Goal: Communication & Community: Answer question/provide support

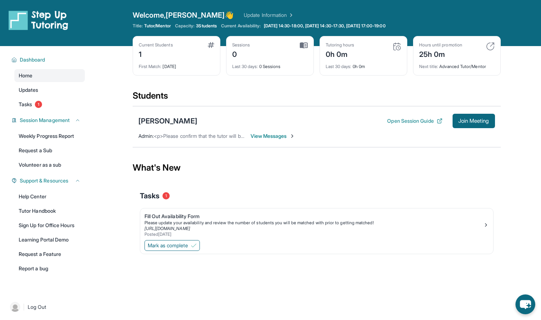
scroll to position [46, 0]
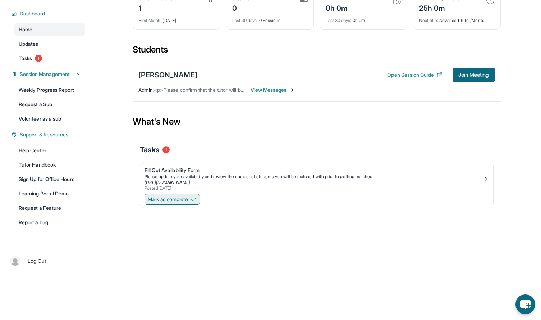
click at [188, 202] on span "Mark as complete" at bounding box center [168, 199] width 40 height 7
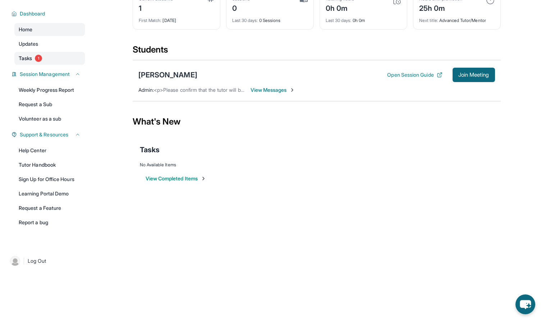
click at [38, 60] on span "1" at bounding box center [38, 58] width 7 height 7
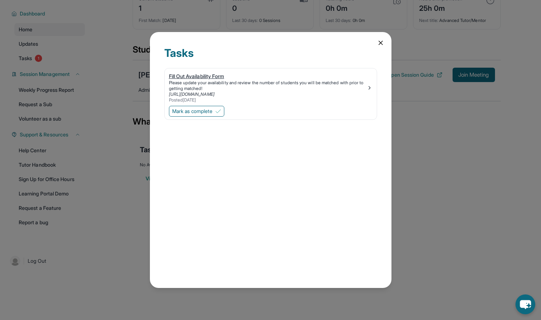
click at [198, 94] on link "[URL][DOMAIN_NAME]" at bounding box center [192, 93] width 46 height 5
click at [219, 113] on img at bounding box center [218, 111] width 6 height 6
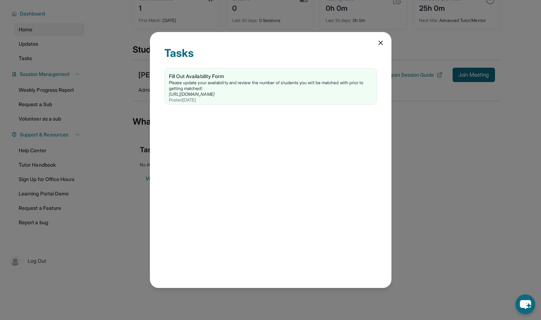
click at [383, 38] on div "Tasks Fill Out Availability Form Please update your availability and review the…" at bounding box center [271, 160] width 242 height 256
click at [381, 40] on icon at bounding box center [380, 42] width 7 height 7
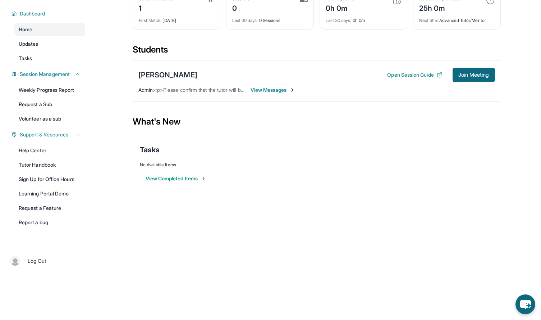
scroll to position [0, 0]
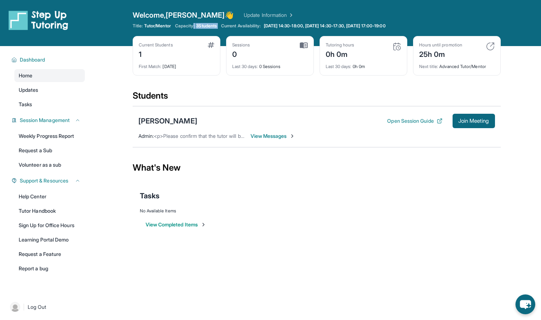
drag, startPoint x: 195, startPoint y: 28, endPoint x: 226, endPoint y: 26, distance: 30.6
click at [226, 26] on div "Title: Tutor/Mentor Capacity: 3 Students Current Availability: [DATE] 14:30-18:…" at bounding box center [317, 26] width 368 height 6
click at [277, 136] on span "View Messages" at bounding box center [273, 135] width 45 height 7
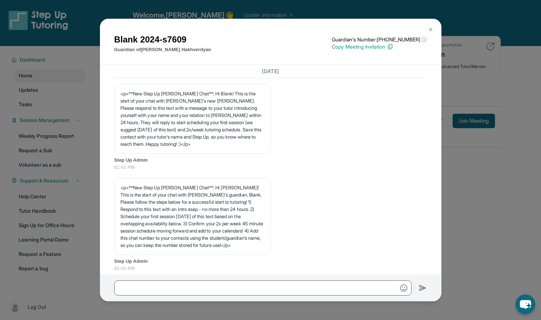
click at [393, 45] on img at bounding box center [390, 47] width 6 height 6
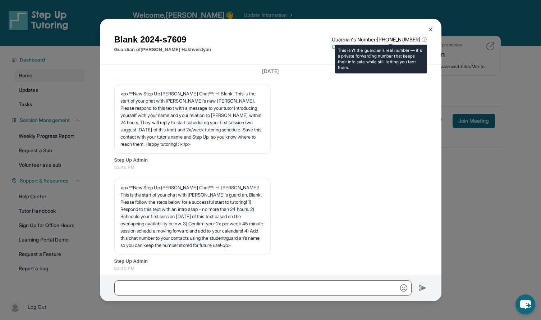
click at [393, 38] on p "Guardian's Number: [PHONE_NUMBER] ⓘ" at bounding box center [379, 39] width 95 height 7
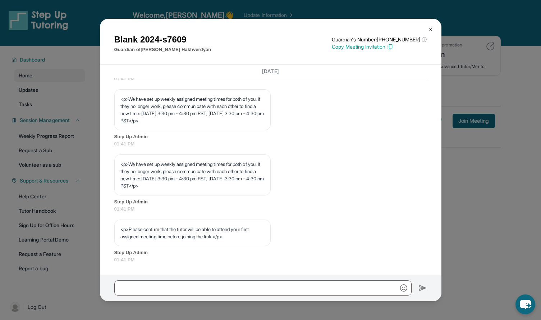
scroll to position [46, 0]
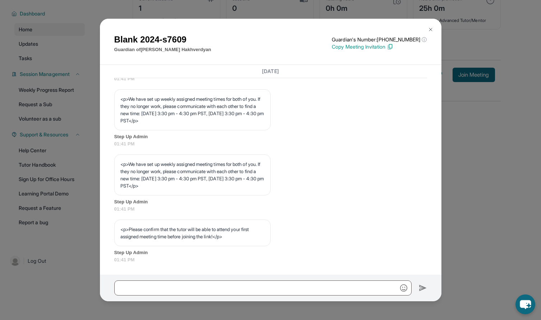
click at [428, 30] on img at bounding box center [431, 30] width 6 height 6
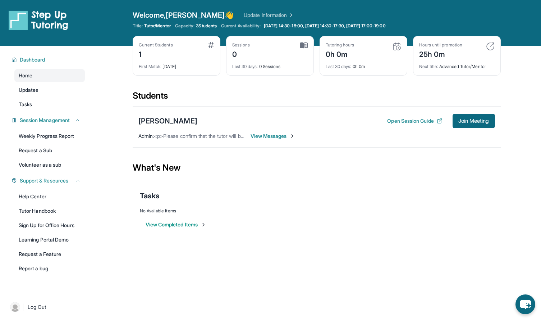
scroll to position [0, 0]
click at [45, 109] on link "Tasks" at bounding box center [49, 104] width 70 height 13
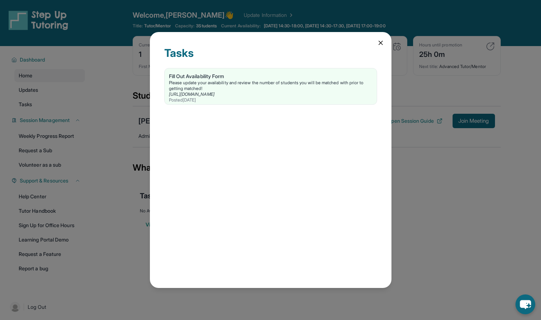
click at [381, 45] on icon at bounding box center [380, 42] width 7 height 7
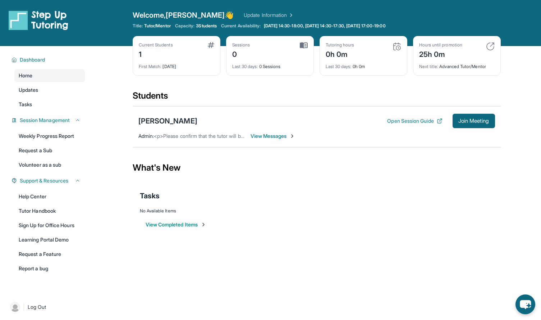
click at [393, 117] on div "Open Session Guide Join Meeting" at bounding box center [441, 121] width 108 height 14
click at [411, 119] on button "Open Session Guide" at bounding box center [414, 120] width 55 height 7
click at [54, 57] on button "Dashboard" at bounding box center [49, 59] width 64 height 7
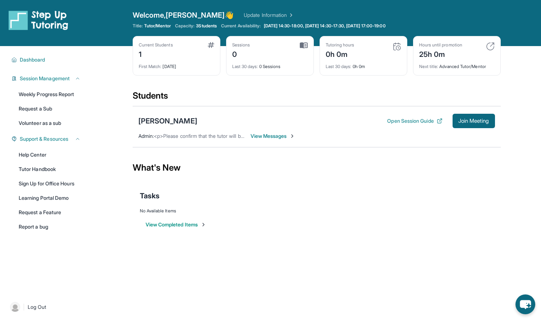
click at [188, 59] on div "Current Students 1" at bounding box center [177, 50] width 76 height 17
click at [169, 64] on div "First Match : [DATE]" at bounding box center [177, 64] width 76 height 10
drag, startPoint x: 188, startPoint y: 65, endPoint x: 165, endPoint y: 65, distance: 22.3
click at [165, 65] on div "First Match : [DATE]" at bounding box center [177, 64] width 76 height 10
click at [44, 77] on span "Session Management" at bounding box center [45, 78] width 50 height 7
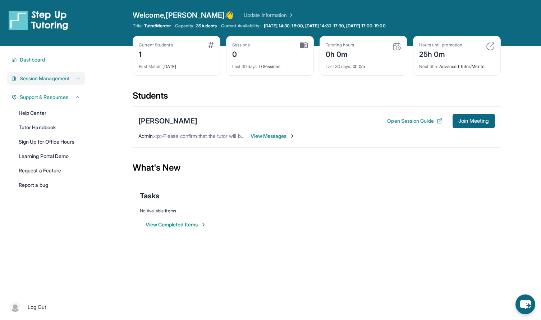
click at [44, 77] on span "Session Management" at bounding box center [45, 78] width 50 height 7
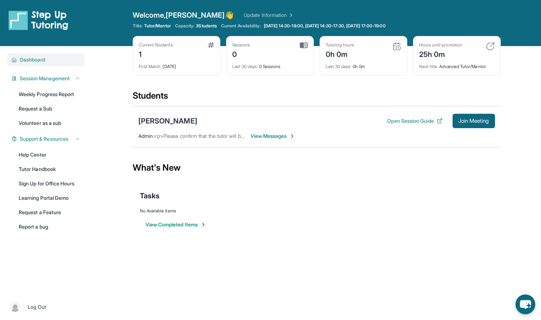
click at [35, 61] on span "Dashboard" at bounding box center [33, 59] width 26 height 7
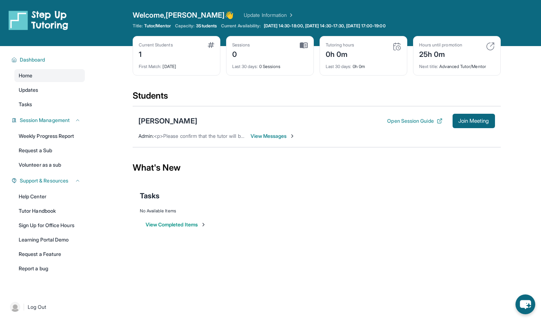
click at [192, 133] on span "<p>Please confirm that the tutor will be able to attend your first assigned mee…" at bounding box center [284, 136] width 260 height 6
click at [174, 118] on div "[PERSON_NAME]" at bounding box center [167, 121] width 59 height 10
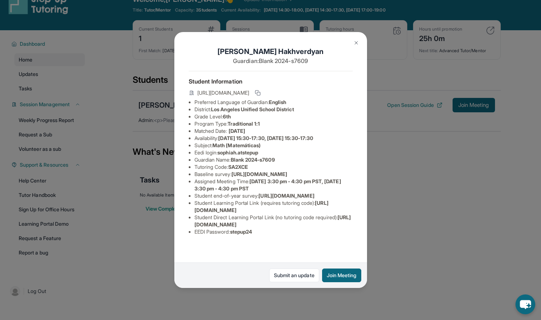
scroll to position [32, 0]
click at [358, 42] on img at bounding box center [357, 43] width 6 height 6
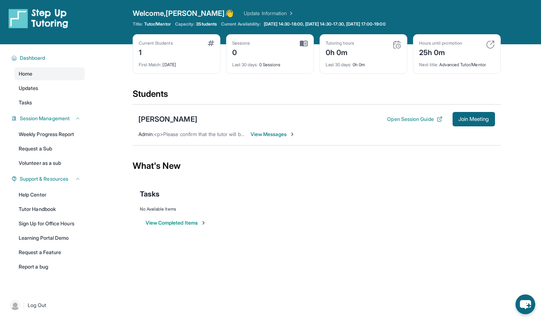
scroll to position [0, 0]
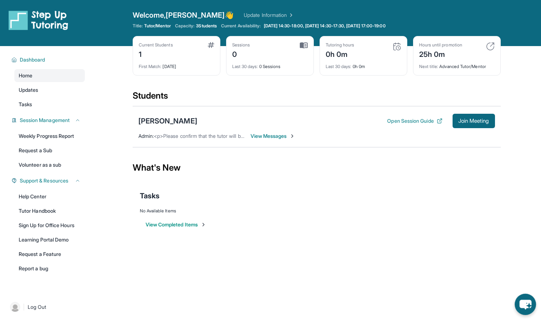
click at [534, 306] on icon "chat-button" at bounding box center [525, 303] width 21 height 21
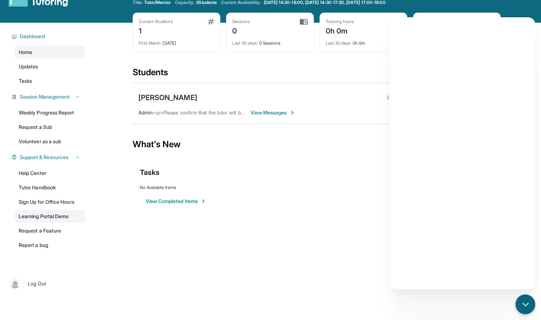
scroll to position [21, 0]
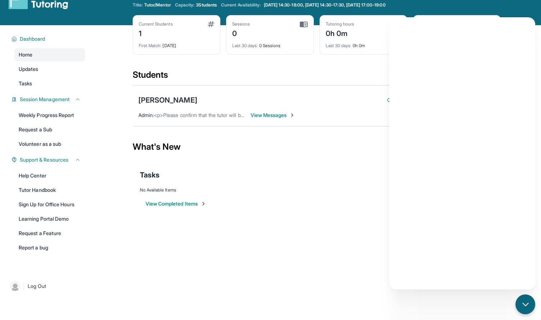
click at [283, 114] on span "View Messages" at bounding box center [273, 114] width 45 height 7
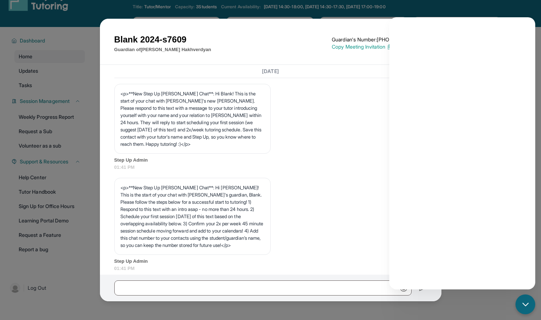
scroll to position [341, 0]
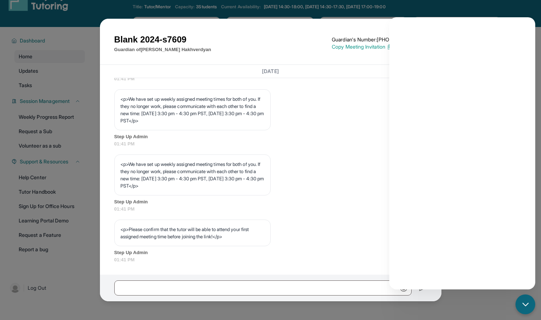
click at [322, 32] on div "Blank 2024-s7609 Guardian of [PERSON_NAME] Guardian's Number: [PHONE_NUMBER] ⓘ …" at bounding box center [271, 42] width 342 height 46
click at [332, 53] on div "Blank 2024-s7609 Guardian of [PERSON_NAME] Guardian's Number: [PHONE_NUMBER] ⓘ …" at bounding box center [270, 43] width 313 height 20
click at [44, 139] on div "Blank 2024-s7609 Guardian of [PERSON_NAME] Guardian's Number: [PHONE_NUMBER] ⓘ …" at bounding box center [270, 160] width 541 height 320
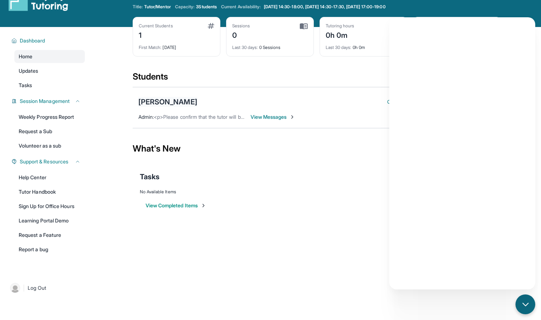
click at [186, 98] on div "[PERSON_NAME]" at bounding box center [167, 102] width 59 height 10
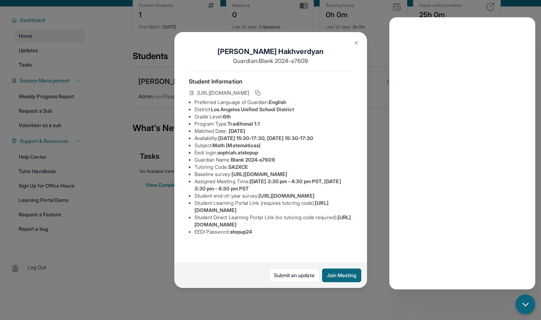
scroll to position [10, 0]
click at [249, 89] on span "[URL][DOMAIN_NAME]" at bounding box center [223, 92] width 52 height 7
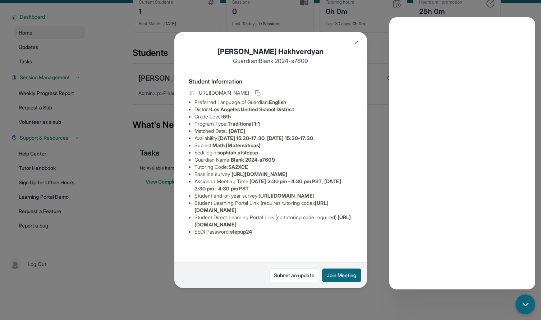
scroll to position [46, 0]
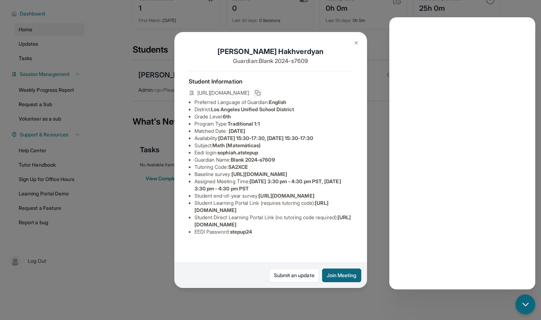
click at [261, 90] on icon at bounding box center [258, 93] width 6 height 6
drag, startPoint x: 254, startPoint y: 165, endPoint x: 231, endPoint y: 167, distance: 23.4
click at [231, 167] on li "Tutoring Code : SA2XCE" at bounding box center [274, 166] width 158 height 7
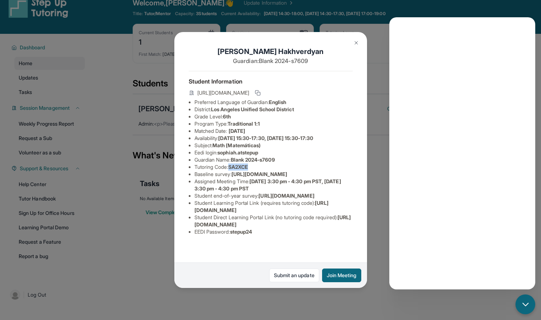
scroll to position [9, 0]
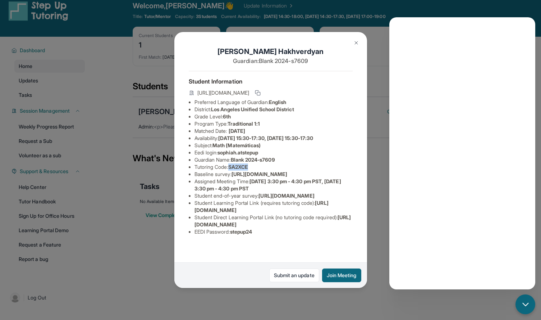
click at [354, 38] on button at bounding box center [356, 43] width 14 height 14
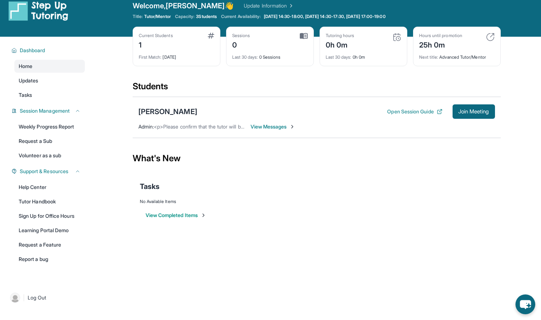
click at [268, 128] on span "View Messages" at bounding box center [273, 126] width 45 height 7
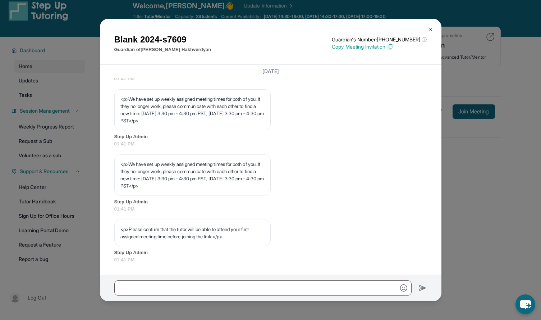
scroll to position [341, 0]
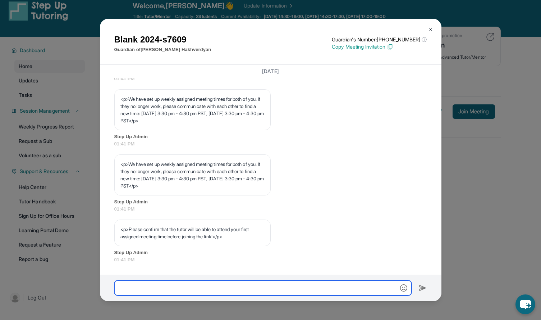
click at [191, 288] on input "text" at bounding box center [262, 287] width 297 height 15
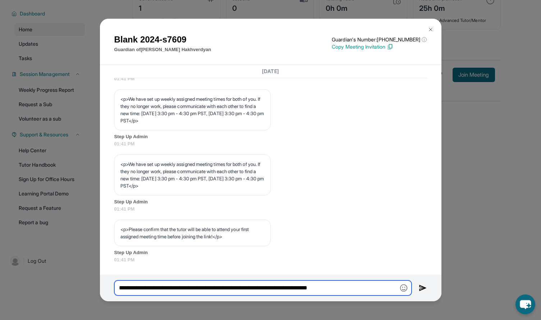
click at [365, 290] on input "**********" at bounding box center [262, 287] width 297 height 15
drag, startPoint x: 396, startPoint y: 290, endPoint x: 346, endPoint y: 290, distance: 49.3
click at [346, 290] on input "**********" at bounding box center [262, 287] width 297 height 15
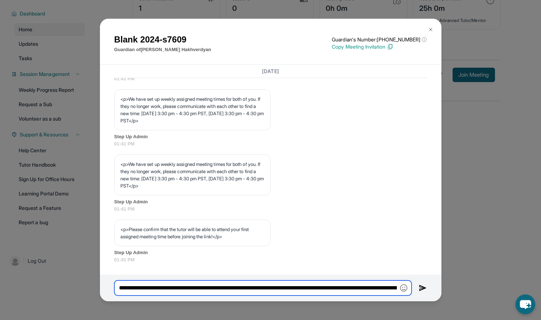
click at [351, 286] on input "**********" at bounding box center [262, 287] width 297 height 15
click at [383, 287] on input "**********" at bounding box center [262, 287] width 297 height 15
click at [310, 291] on input "**********" at bounding box center [262, 287] width 297 height 15
click at [379, 290] on input "**********" at bounding box center [262, 287] width 297 height 15
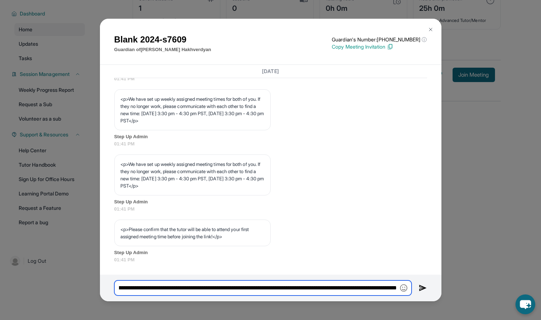
scroll to position [0, 0]
click at [357, 293] on input "**********" at bounding box center [262, 287] width 297 height 15
click at [368, 292] on input "**********" at bounding box center [262, 287] width 297 height 15
drag, startPoint x: 386, startPoint y: 288, endPoint x: 343, endPoint y: 290, distance: 43.2
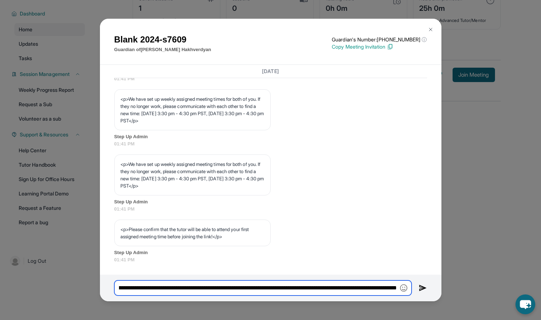
click at [343, 290] on input "**********" at bounding box center [262, 287] width 297 height 15
click at [382, 290] on input "**********" at bounding box center [262, 287] width 297 height 15
click at [370, 292] on input "**********" at bounding box center [262, 287] width 297 height 15
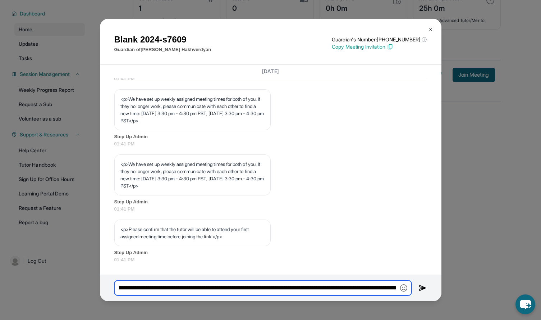
paste input "**********"
click at [240, 289] on input "**********" at bounding box center [262, 287] width 297 height 15
type input "**********"
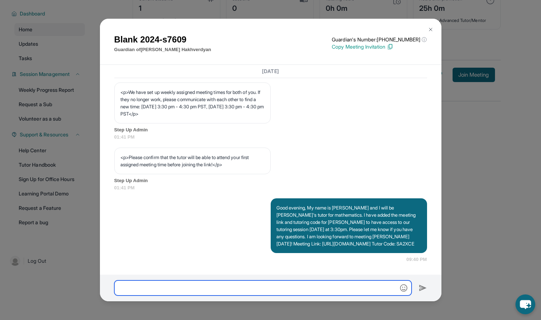
scroll to position [420, 0]
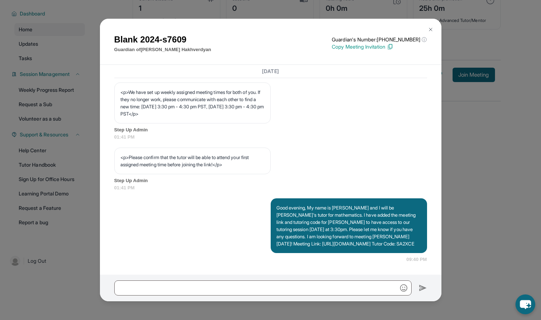
click at [430, 29] on img at bounding box center [431, 30] width 6 height 6
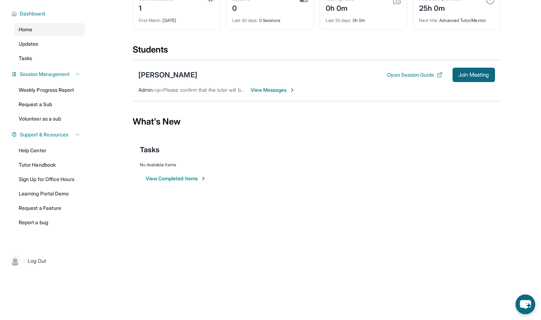
scroll to position [0, 0]
